Goal: Task Accomplishment & Management: Manage account settings

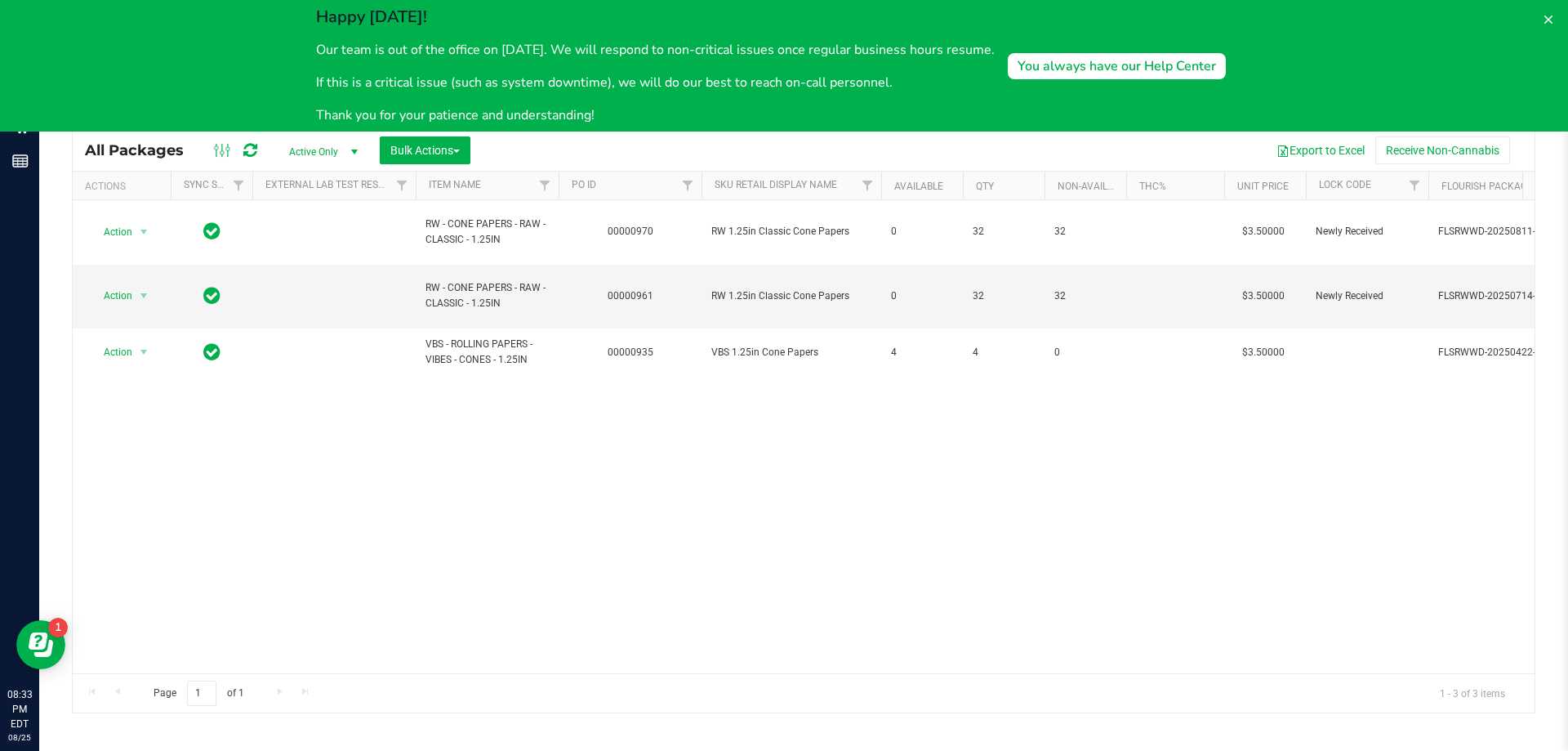
drag, startPoint x: 959, startPoint y: 654, endPoint x: 957, endPoint y: 629, distance: 25.1
click at [959, 651] on div "Action Action Edit attributes Global inventory Locate package Package audit log…" at bounding box center [803, 436] width 1462 height 473
drag, startPoint x: 961, startPoint y: 626, endPoint x: 966, endPoint y: 615, distance: 12.1
click at [963, 625] on div "Action Action Edit attributes Global inventory Locate package Package audit log…" at bounding box center [803, 436] width 1462 height 473
click at [1556, 14] on button at bounding box center [1548, 19] width 26 height 26
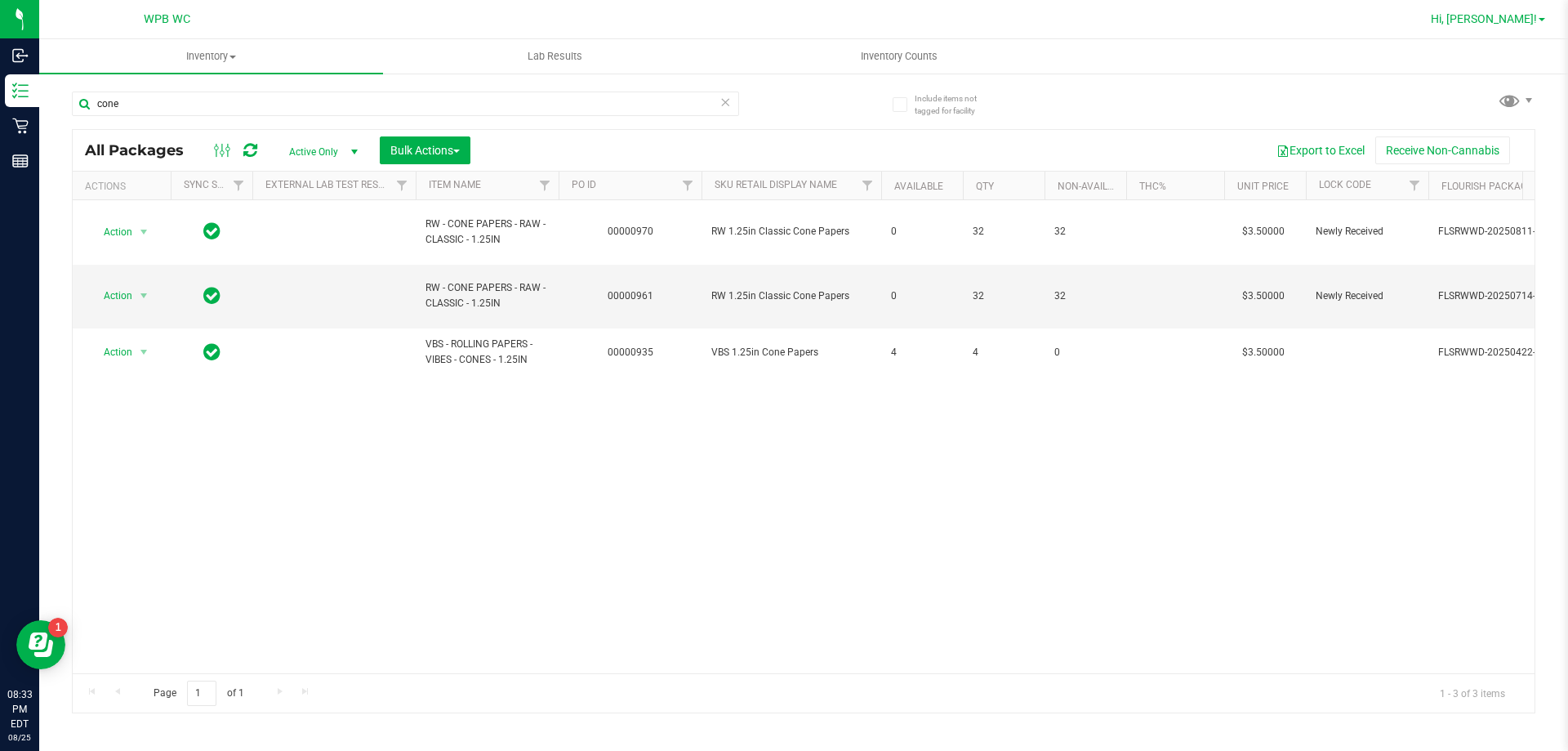
click at [1528, 26] on link "Hi, [PERSON_NAME]!" at bounding box center [1488, 19] width 128 height 17
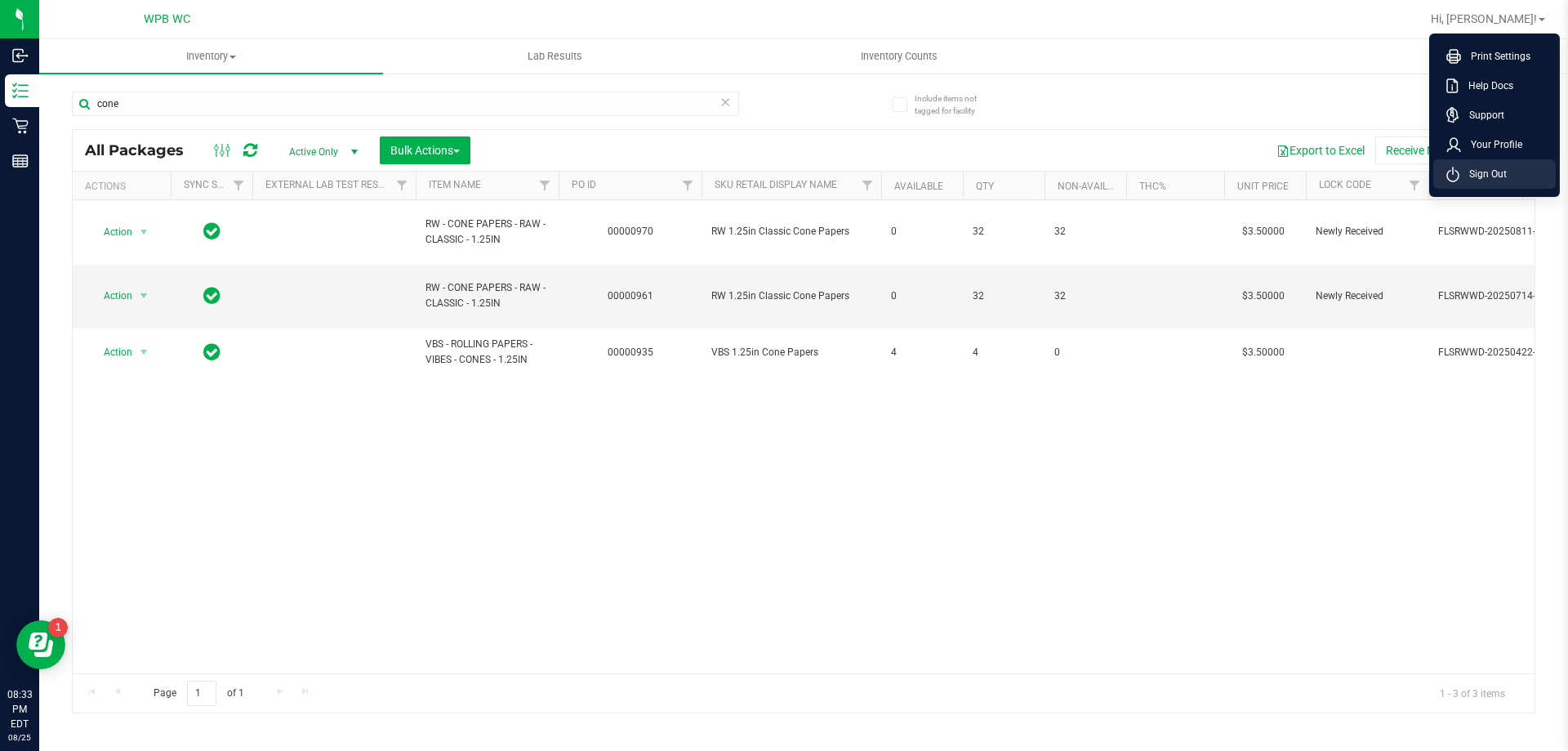
click at [1466, 171] on span "Sign Out" at bounding box center [1483, 173] width 48 height 16
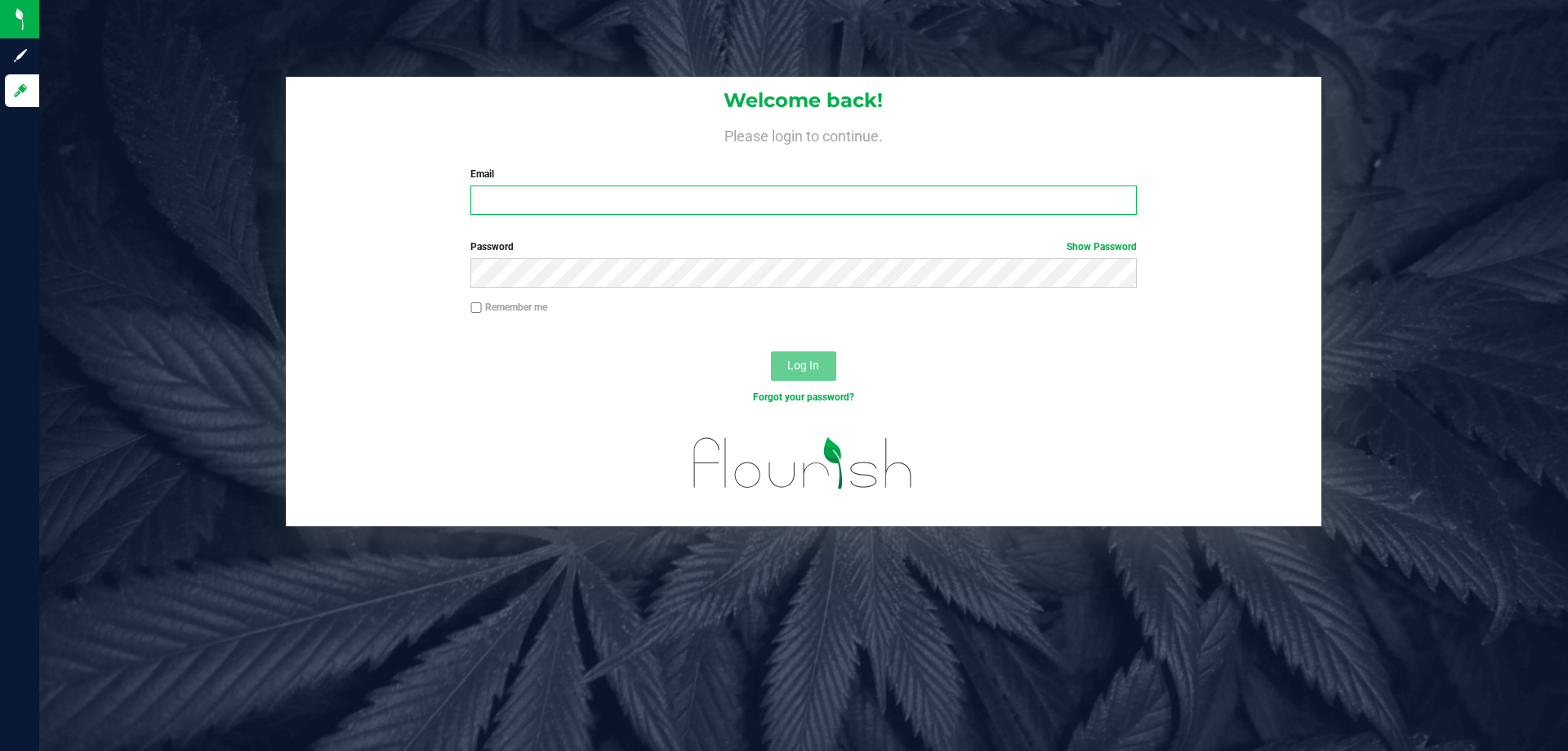
click at [662, 210] on input "Email" at bounding box center [803, 200] width 666 height 30
click at [771, 352] on button "Log In" at bounding box center [803, 366] width 66 height 30
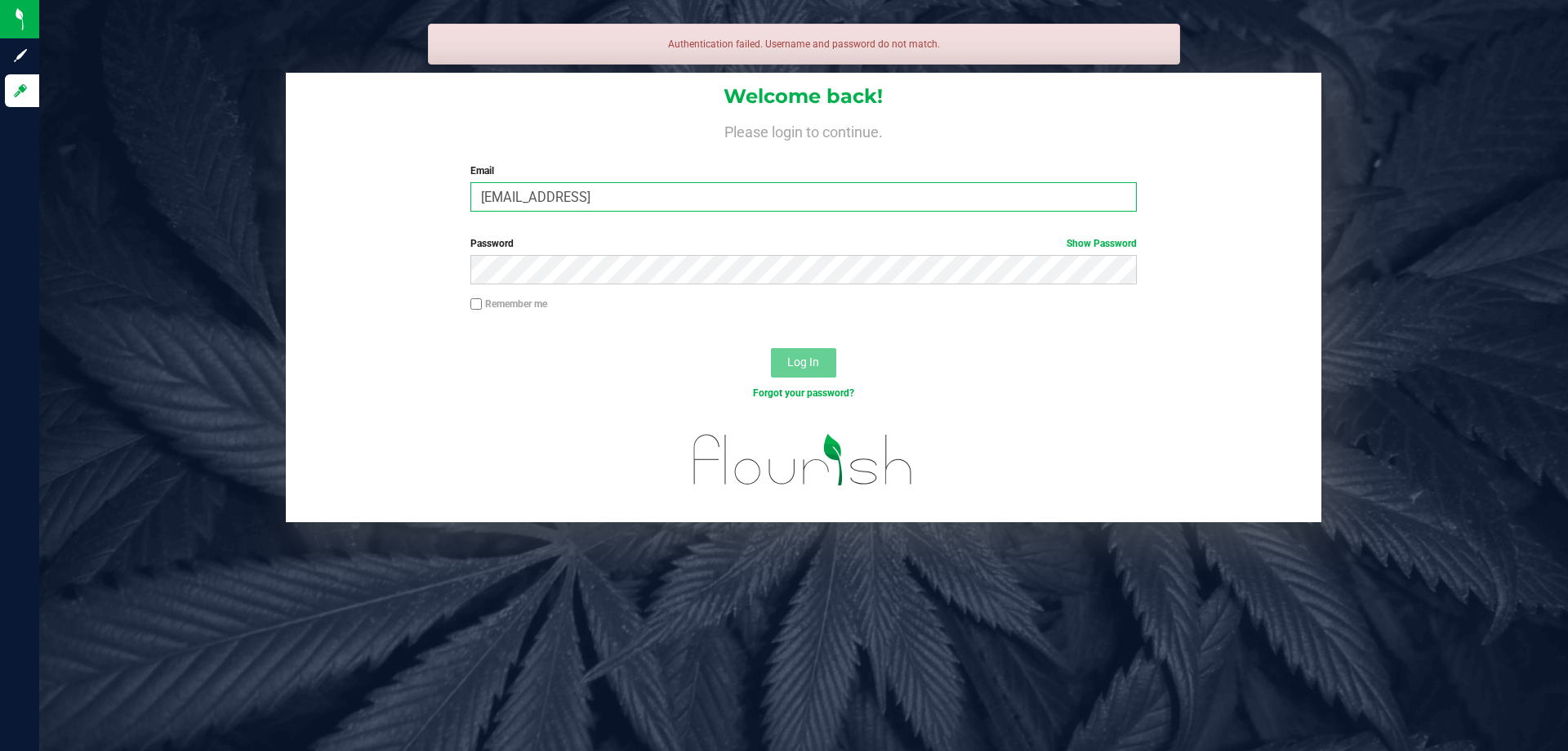
drag, startPoint x: 616, startPoint y: 199, endPoint x: 625, endPoint y: 197, distance: 9.2
click at [616, 198] on input "[EMAIL_ADDRESS]" at bounding box center [803, 196] width 666 height 30
type input "[EMAIL_ADDRESS][DOMAIN_NAME]"
click at [656, 288] on div "Password Show Password" at bounding box center [803, 266] width 1035 height 60
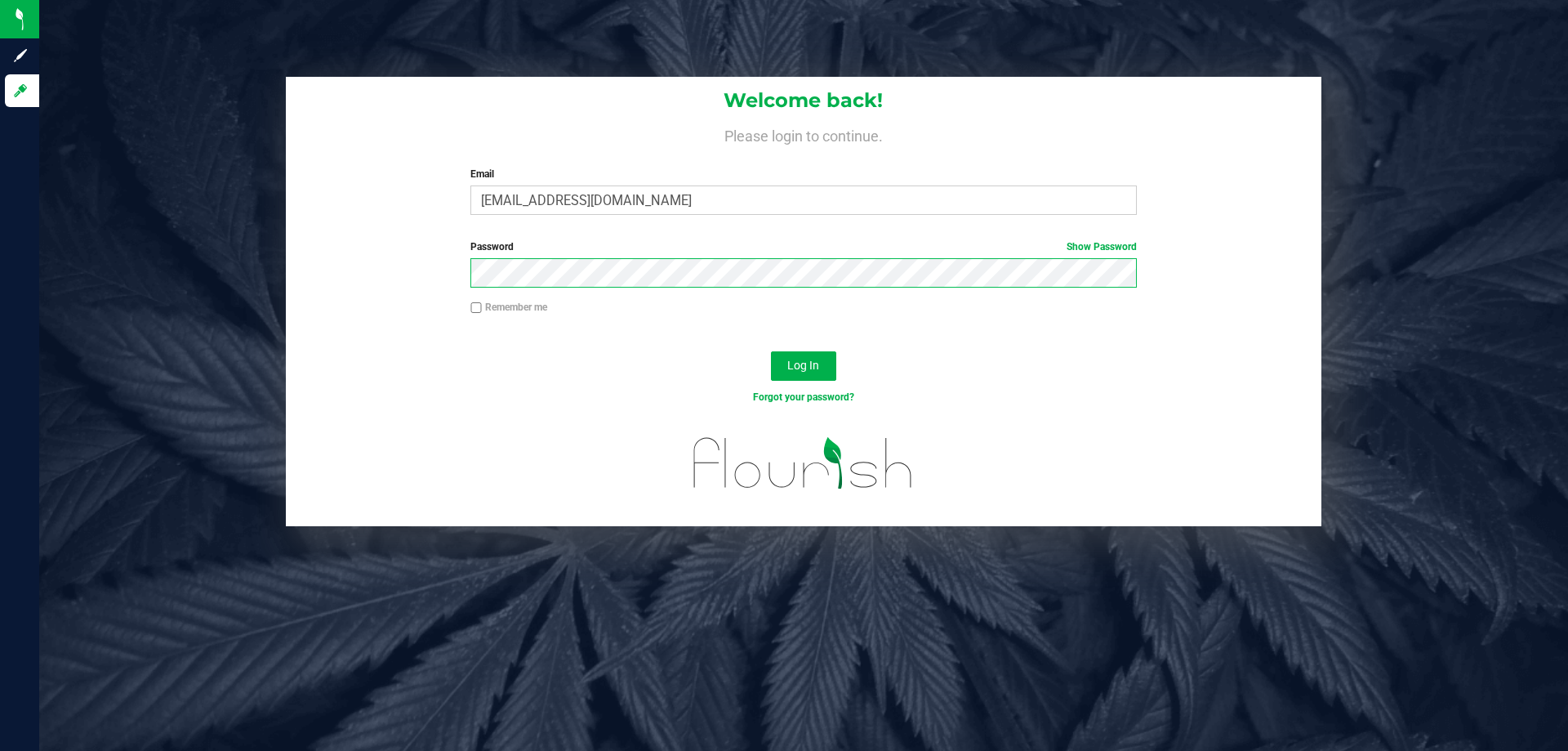
click at [771, 352] on button "Log In" at bounding box center [803, 366] width 66 height 30
